Goal: Task Accomplishment & Management: Manage account settings

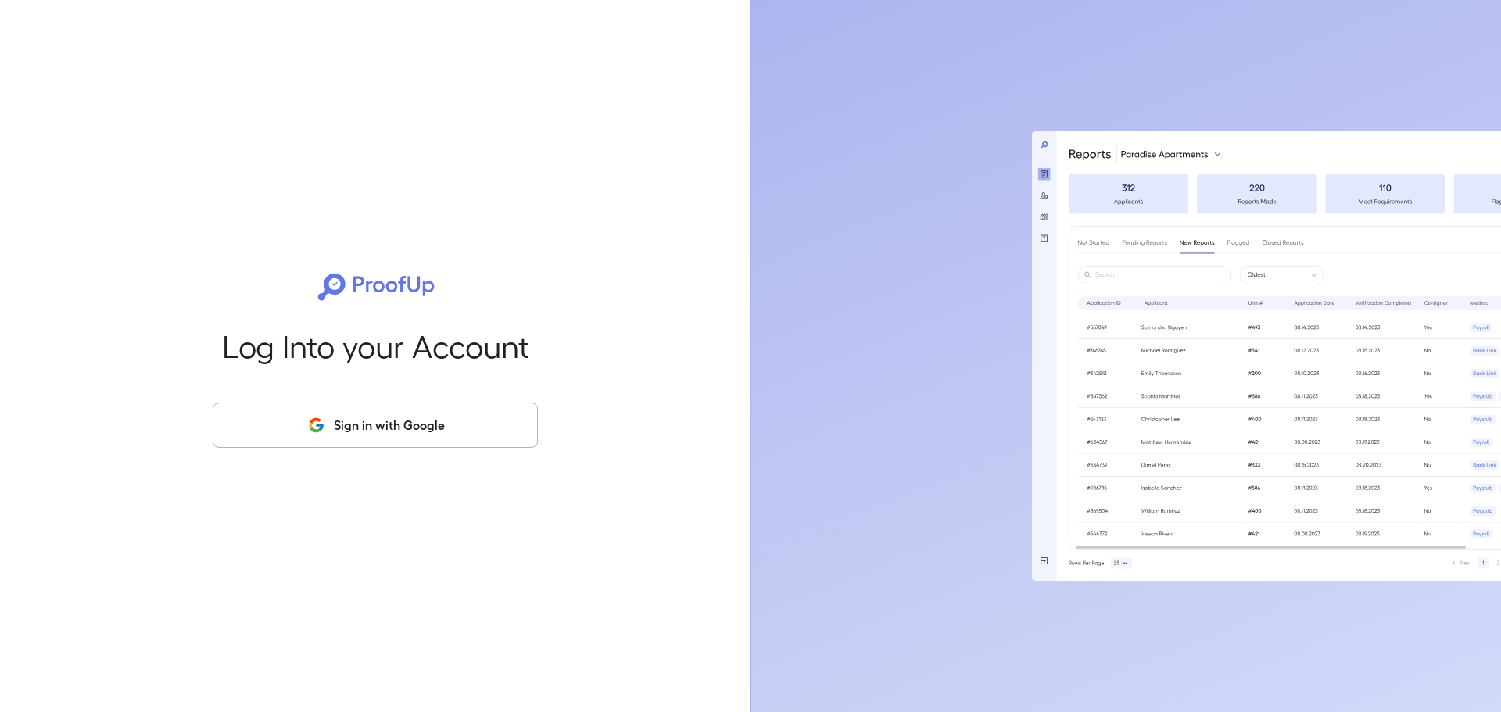
click at [450, 426] on button "Sign in with Google" at bounding box center [375, 425] width 325 height 45
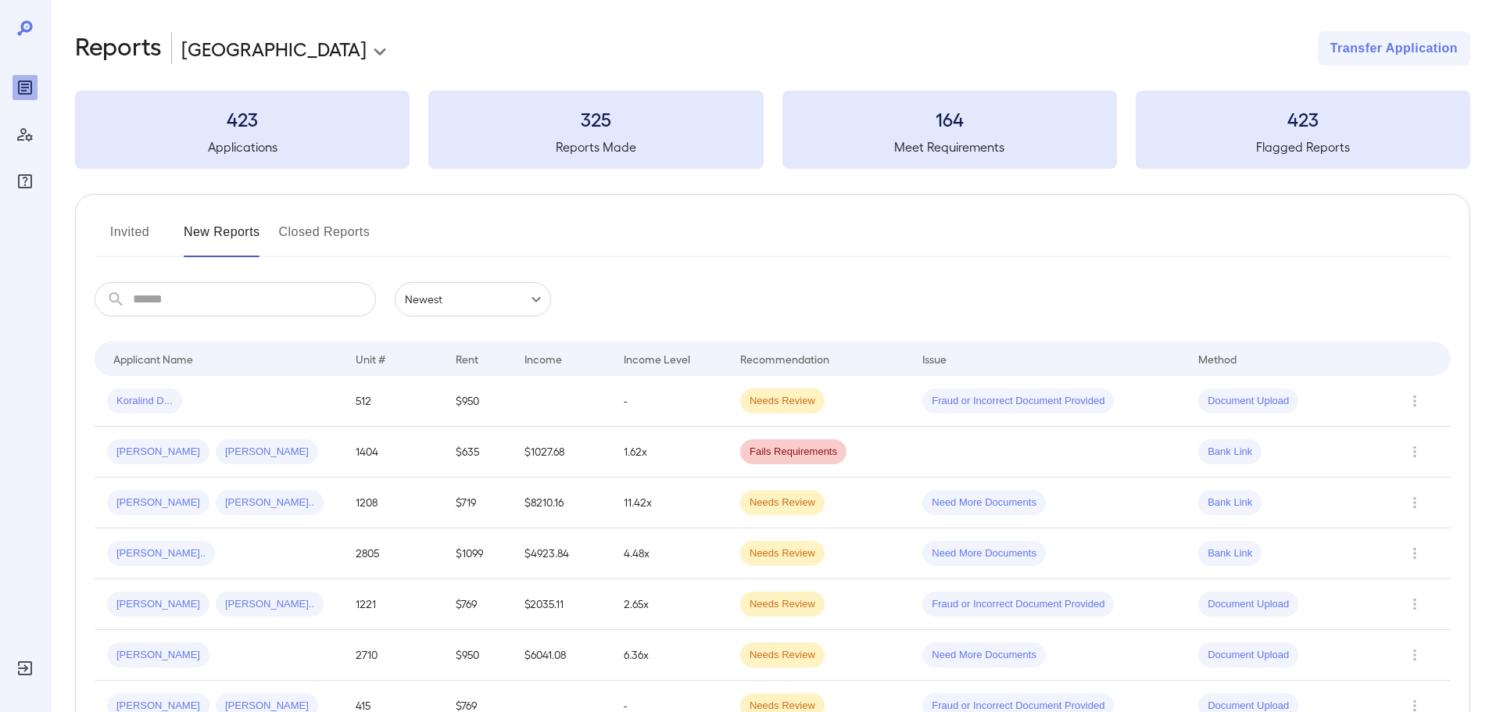
click at [257, 298] on input "text" at bounding box center [254, 299] width 243 height 34
click at [181, 405] on div "Koralind D..." at bounding box center [219, 401] width 224 height 25
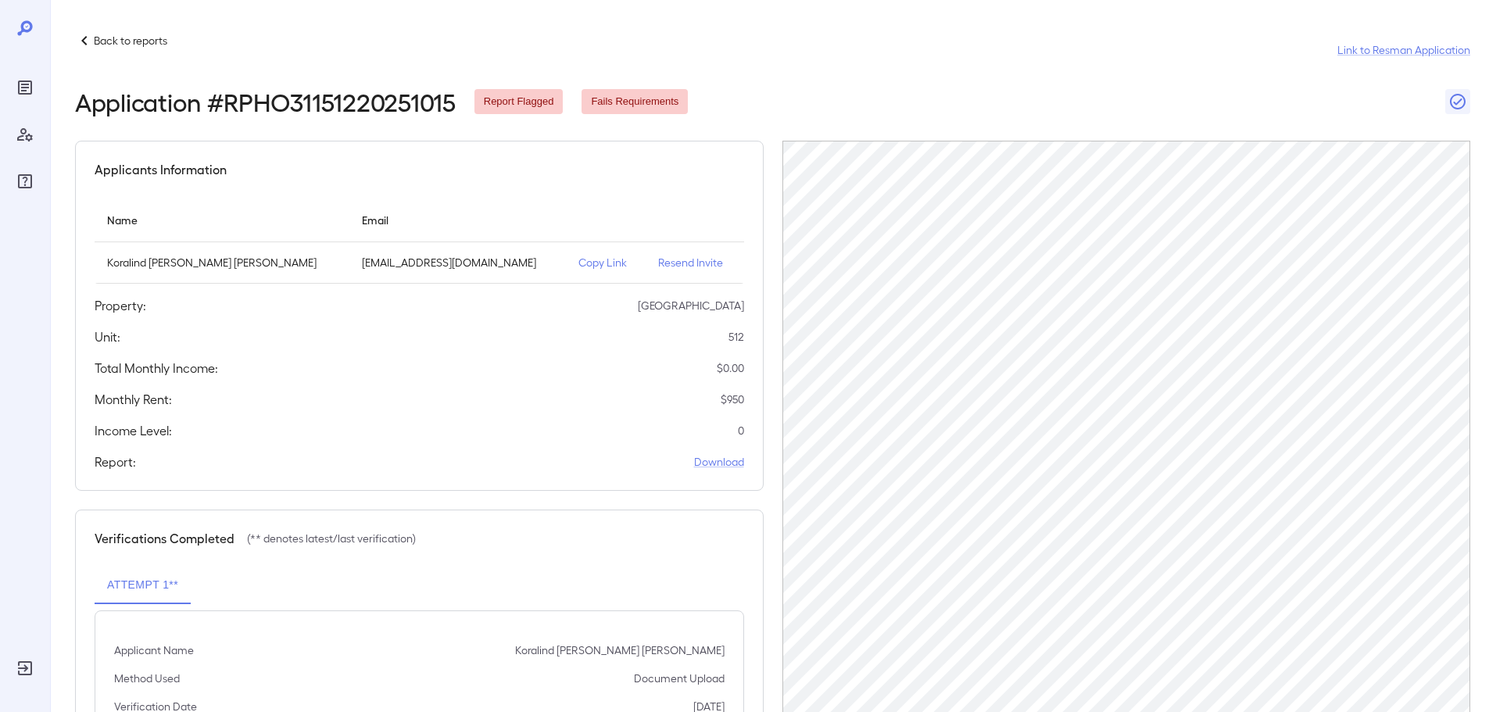
click at [658, 261] on p "Resend Invite" at bounding box center [694, 263] width 73 height 16
click at [98, 39] on p "Back to reports" at bounding box center [130, 41] width 73 height 16
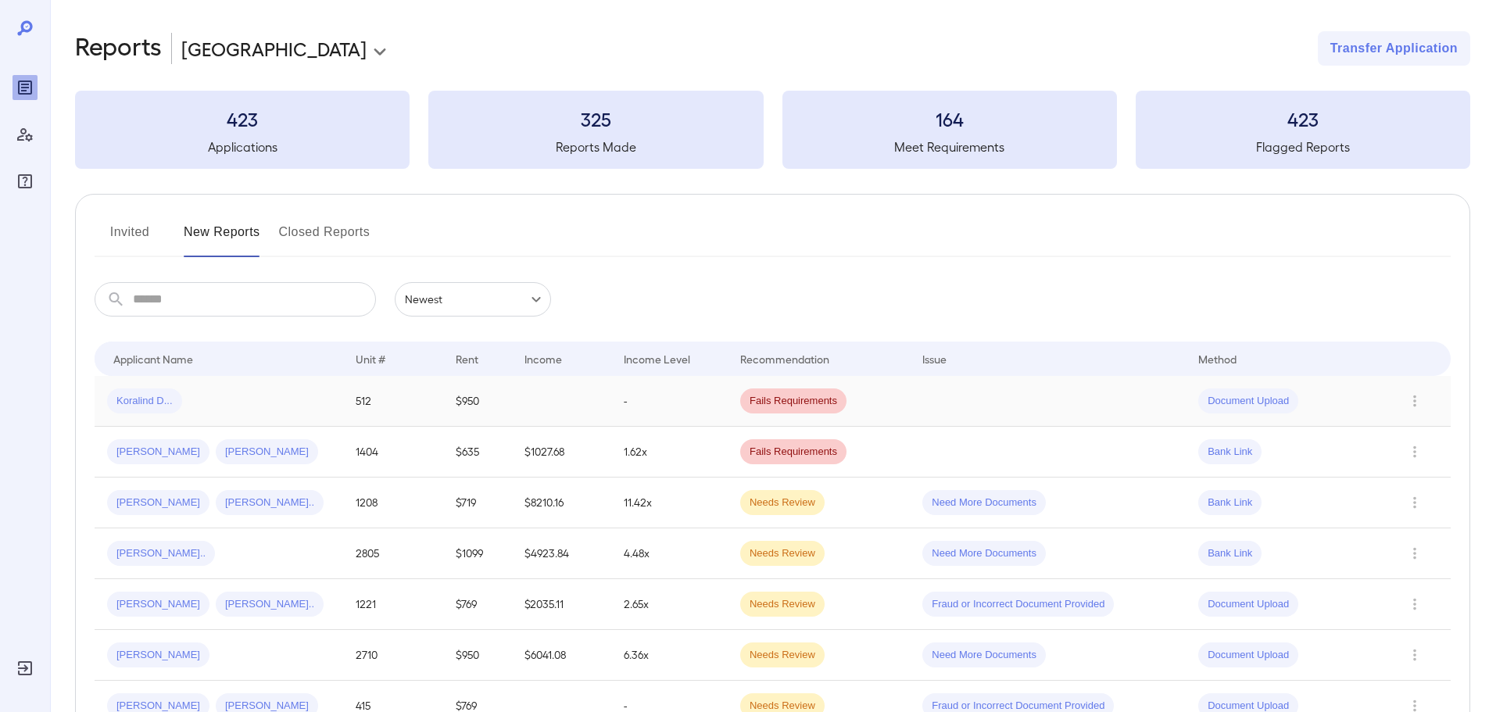
click at [295, 403] on div "Koralind D..." at bounding box center [219, 401] width 224 height 25
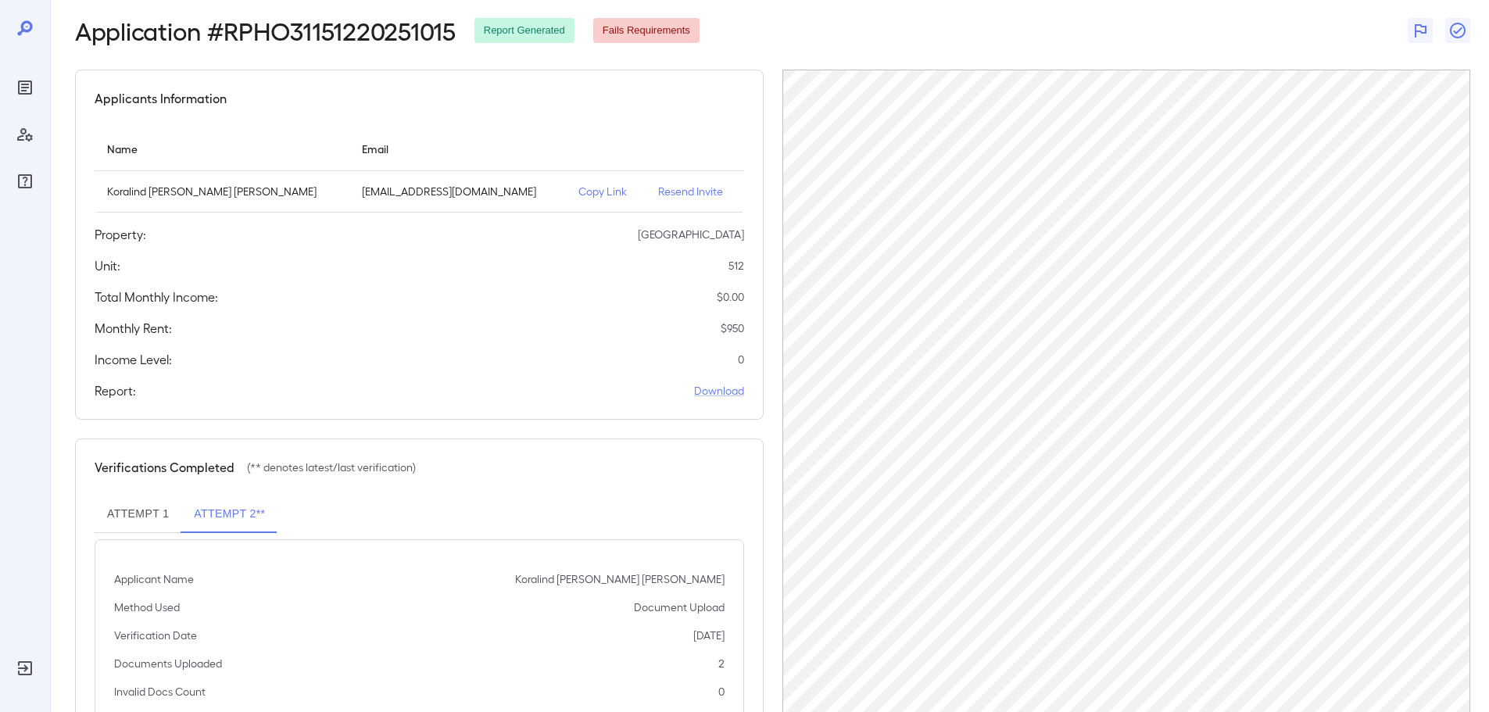
scroll to position [157, 0]
